Goal: Transaction & Acquisition: Download file/media

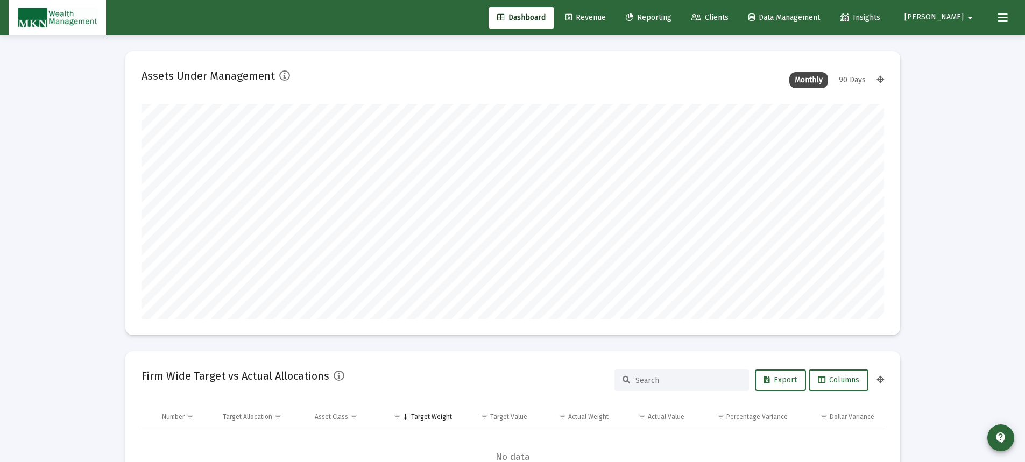
type input "[DATE]"
click at [672, 18] on span "Reporting" at bounding box center [649, 17] width 46 height 9
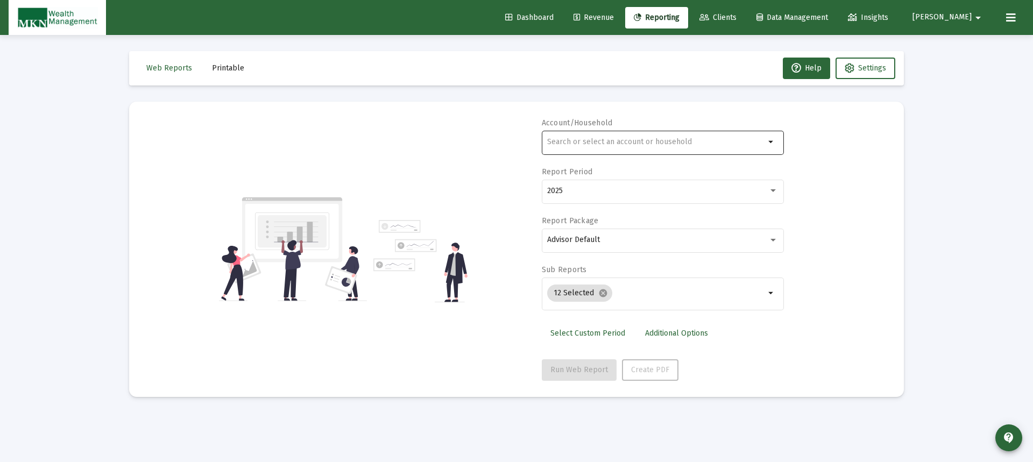
click at [637, 144] on input "text" at bounding box center [656, 142] width 218 height 9
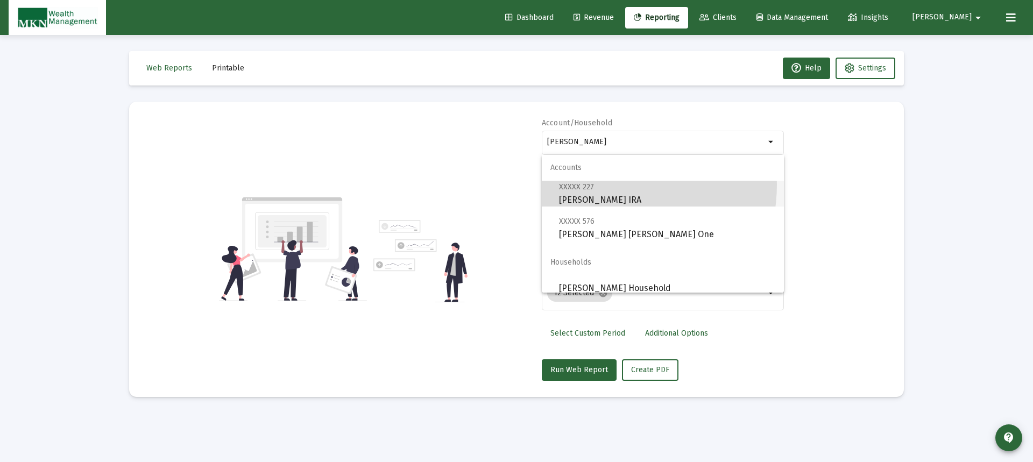
click at [597, 185] on span "XXXXX 227 [PERSON_NAME] IRA" at bounding box center [667, 193] width 216 height 26
type input "[PERSON_NAME] IRA"
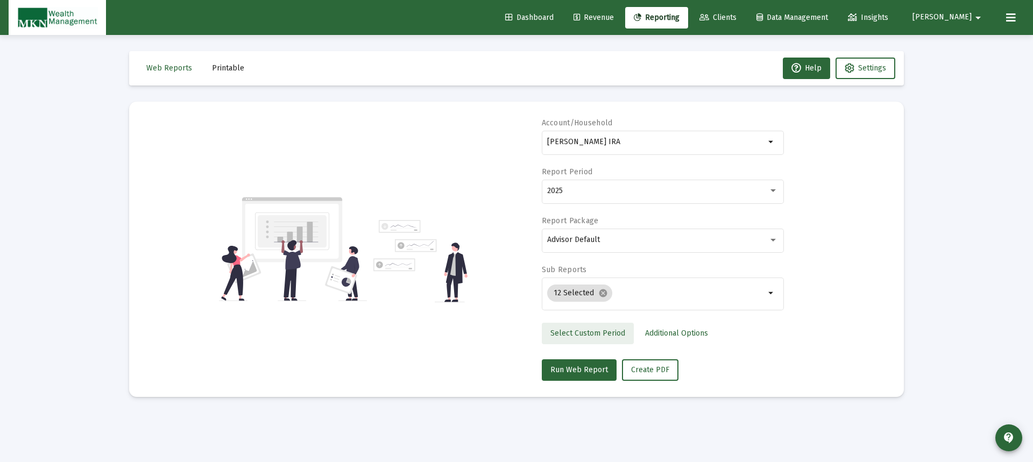
click at [595, 334] on span "Select Custom Period" at bounding box center [588, 333] width 75 height 9
click at [611, 195] on input at bounding box center [595, 191] width 97 height 9
click at [652, 191] on icon "Open calendar" at bounding box center [652, 191] width 9 height 10
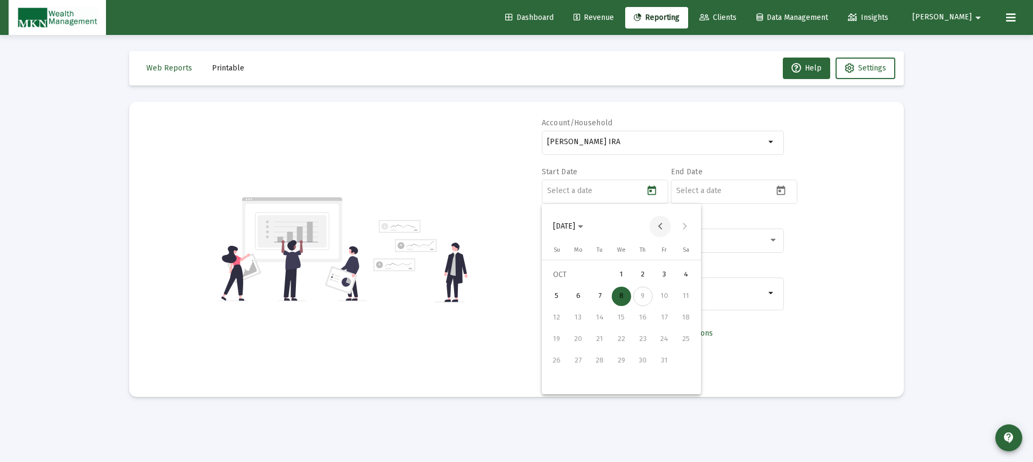
click at [663, 224] on button "Previous month" at bounding box center [661, 227] width 22 height 22
click at [688, 230] on button "Next month" at bounding box center [685, 227] width 22 height 22
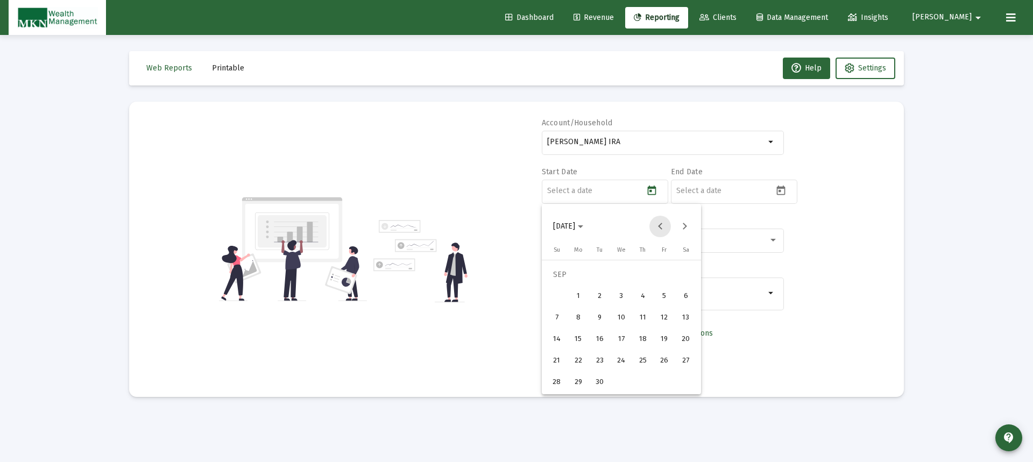
click at [658, 222] on button "Previous month" at bounding box center [661, 227] width 22 height 22
click at [658, 224] on button "Previous month" at bounding box center [661, 227] width 22 height 22
click at [604, 299] on div "1" at bounding box center [599, 296] width 19 height 19
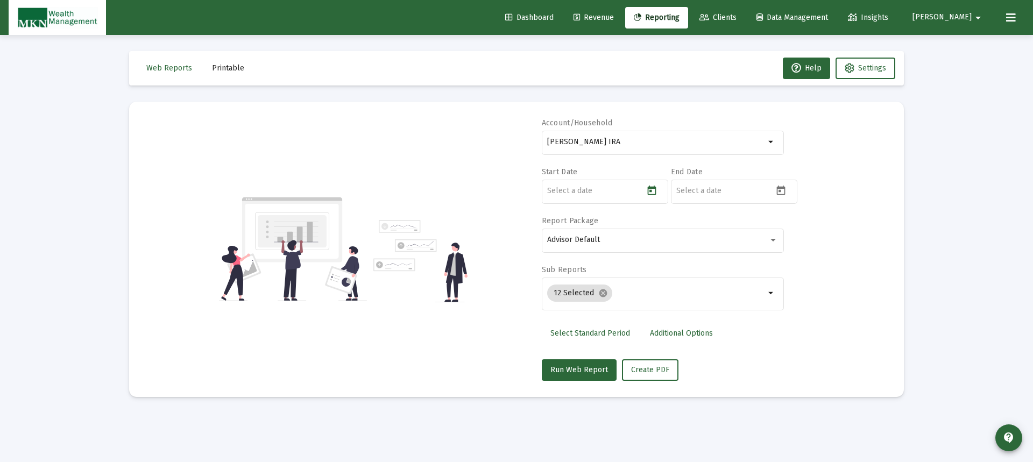
type input "[DATE]"
click at [780, 191] on icon "Open calendar" at bounding box center [781, 191] width 9 height 10
click at [790, 225] on button "Previous month" at bounding box center [790, 227] width 22 height 22
click at [736, 382] on div "30" at bounding box center [729, 382] width 19 height 19
type input "[DATE]"
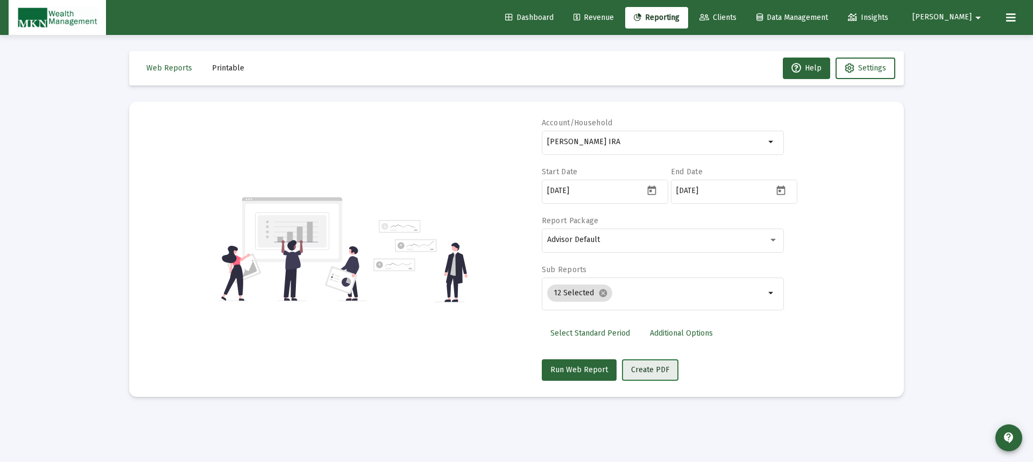
click at [650, 369] on span "Create PDF" at bounding box center [650, 369] width 38 height 9
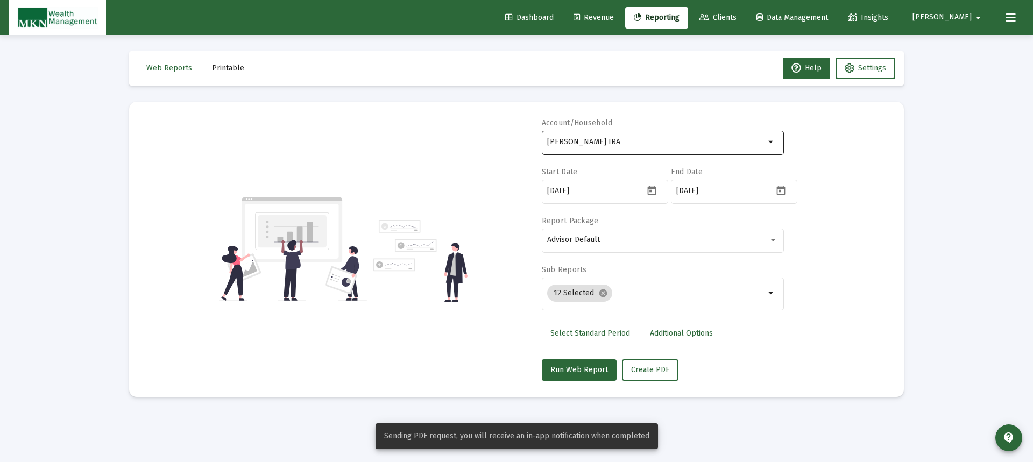
click at [652, 142] on input "[PERSON_NAME] IRA" at bounding box center [656, 142] width 218 height 9
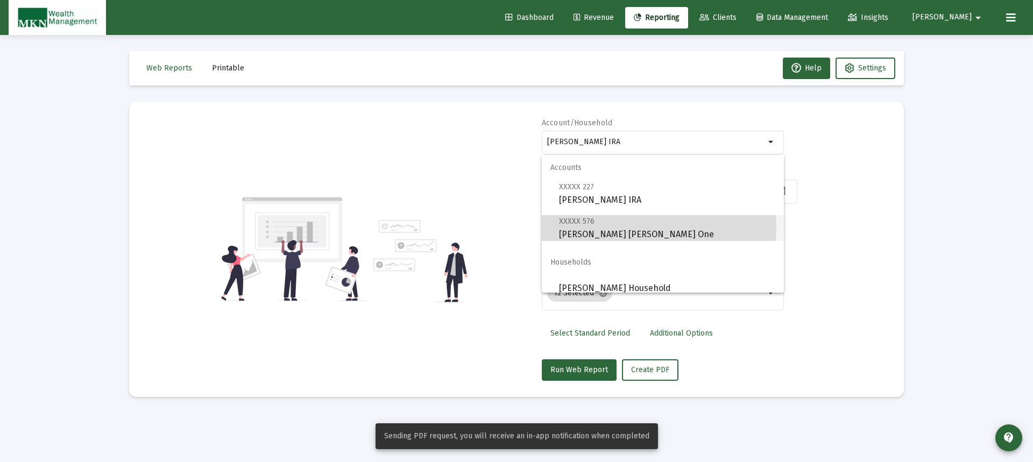
click at [635, 226] on span "XXXXX 576 [PERSON_NAME] [PERSON_NAME] One" at bounding box center [667, 228] width 216 height 26
type input "[PERSON_NAME] [PERSON_NAME] One"
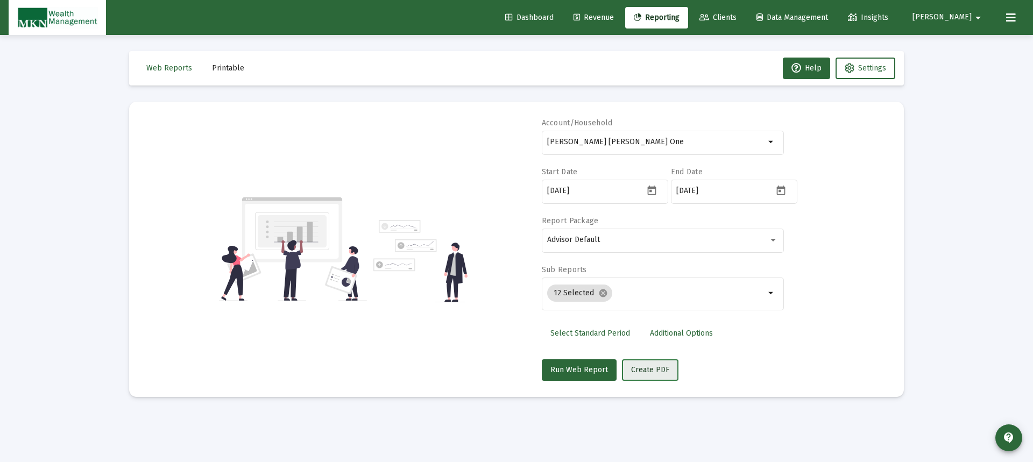
click at [649, 367] on span "Create PDF" at bounding box center [650, 369] width 38 height 9
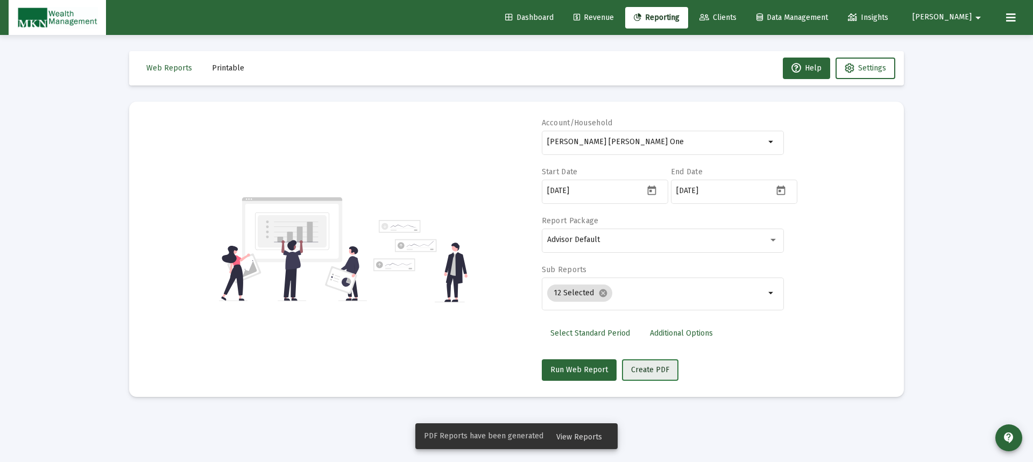
click at [656, 370] on span "Create PDF" at bounding box center [650, 369] width 38 height 9
click at [233, 68] on span "Printable" at bounding box center [228, 68] width 32 height 9
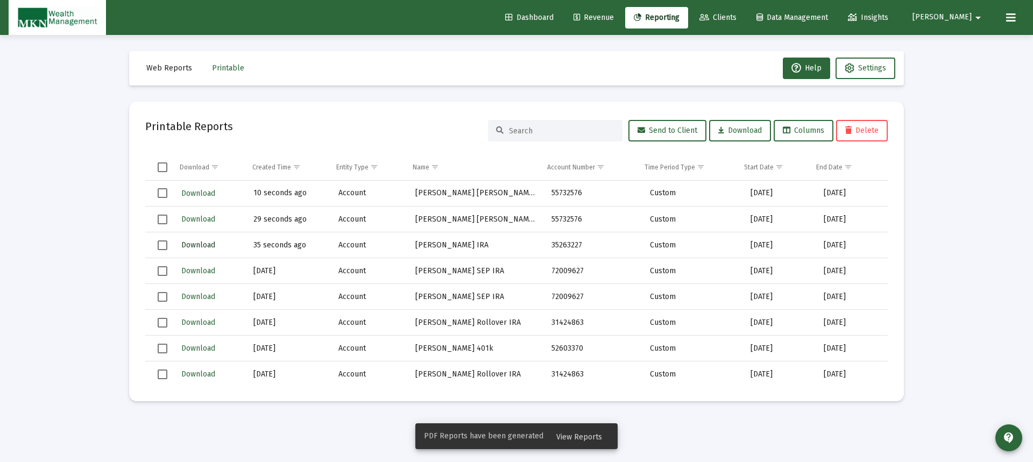
click at [192, 244] on span "Download" at bounding box center [198, 245] width 34 height 9
click at [195, 216] on span "Download" at bounding box center [198, 219] width 34 height 9
